Goal: Use online tool/utility: Utilize a website feature to perform a specific function

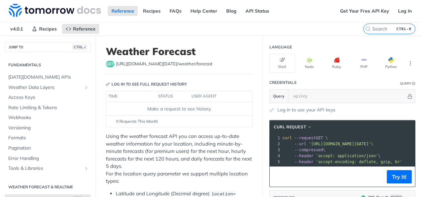
scroll to position [95, 0]
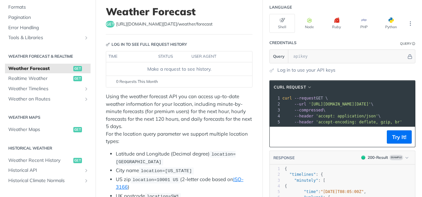
click at [312, 103] on span "'[URL][DOMAIN_NAME][DATE]'" at bounding box center [340, 104] width 62 height 5
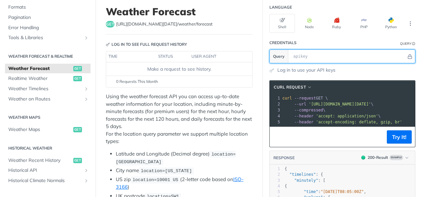
click at [304, 58] on input "text" at bounding box center [348, 56] width 116 height 13
click at [318, 56] on input "text" at bounding box center [348, 56] width 116 height 13
paste input "7zGFGTAeGJhQtXZw2ZuGvQ9ZBJBZPfTj"
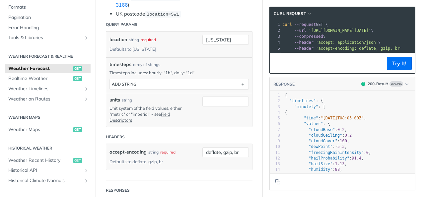
scroll to position [228, 0]
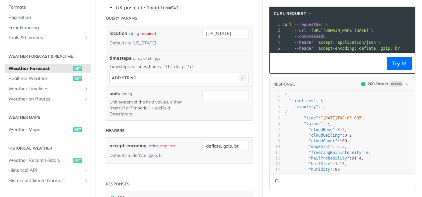
type input "7zGFGTAeGJhQtXZw2ZuGvQ9ZBJBZPfTj"
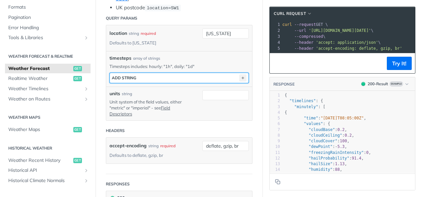
click at [239, 74] on icon "button" at bounding box center [242, 77] width 7 height 7
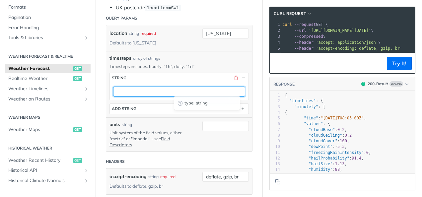
click at [171, 88] on input "text" at bounding box center [179, 92] width 132 height 10
type input "1h"
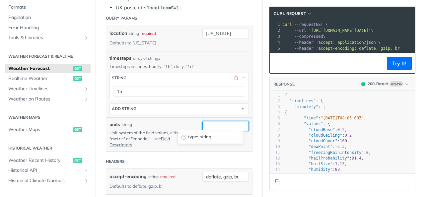
click at [227, 122] on input "units" at bounding box center [225, 126] width 46 height 10
type input "metric"
click at [240, 161] on header "Headers" at bounding box center [179, 161] width 147 height 13
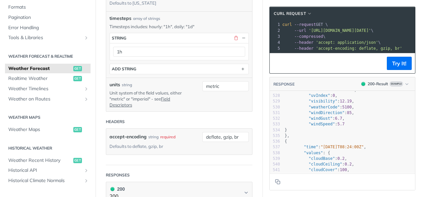
scroll to position [0, 0]
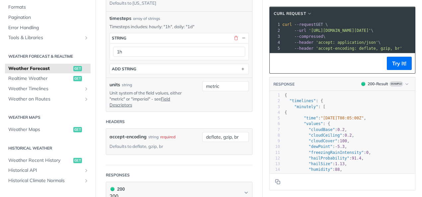
click at [383, 127] on pre ""values" : {" at bounding box center [349, 124] width 132 height 6
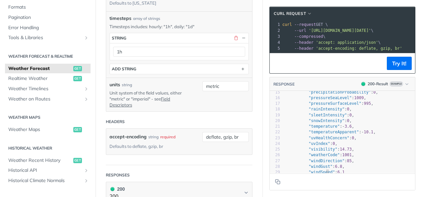
scroll to position [106, 0]
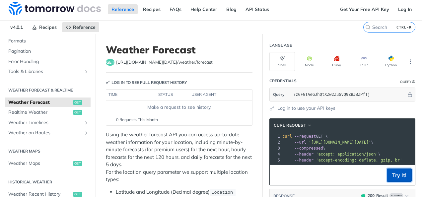
click at [398, 175] on button "Try It!" at bounding box center [399, 175] width 25 height 13
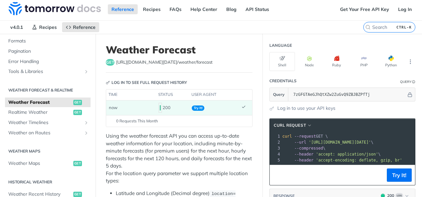
click at [200, 106] on span "Try It!" at bounding box center [198, 107] width 13 height 5
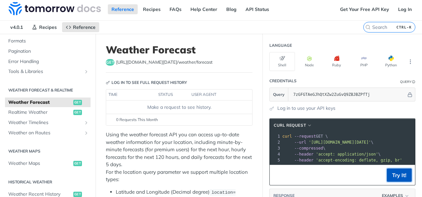
click at [393, 178] on button "Try It!" at bounding box center [399, 175] width 25 height 13
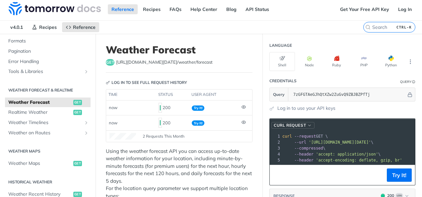
click at [307, 123] on span "button" at bounding box center [309, 125] width 5 height 5
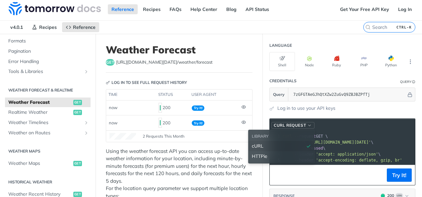
click at [307, 123] on span "button" at bounding box center [309, 125] width 5 height 5
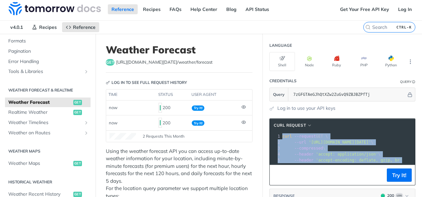
drag, startPoint x: 278, startPoint y: 135, endPoint x: 394, endPoint y: 161, distance: 119.4
copy div "curl --request GET \ 2 --url '[URL][DOMAIN_NAME][DATE]' \ 3 --compressed \ 4 --…"
